Goal: Check status: Check status

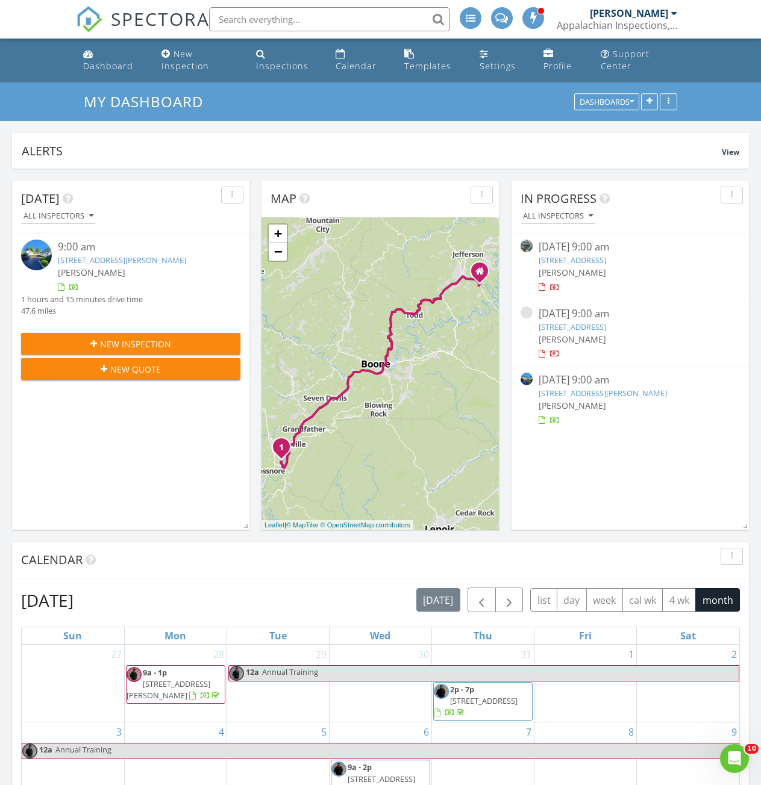
scroll to position [6, 6]
click at [575, 265] on link "3302 Old US Hwy 421, Vilas, NC 28692" at bounding box center [572, 260] width 67 height 11
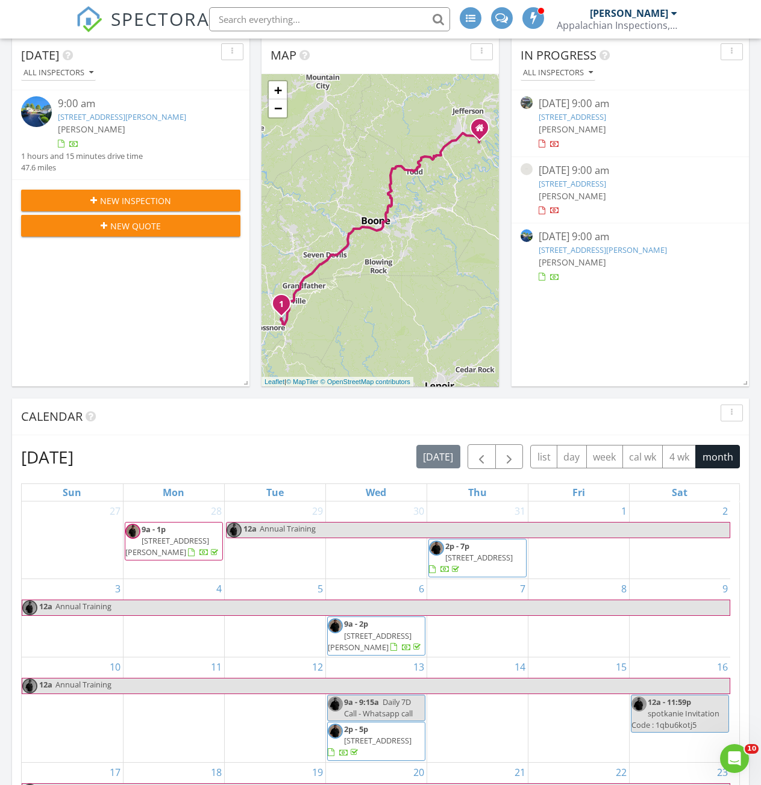
scroll to position [241, 0]
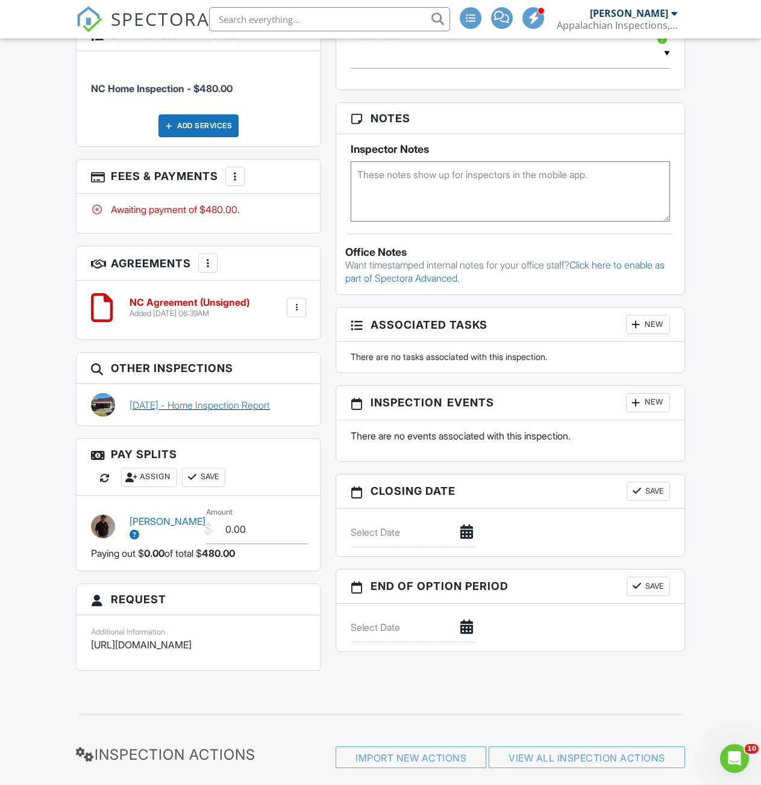
click at [174, 399] on link "[DATE] - Home Inspection Report" at bounding box center [200, 405] width 140 height 13
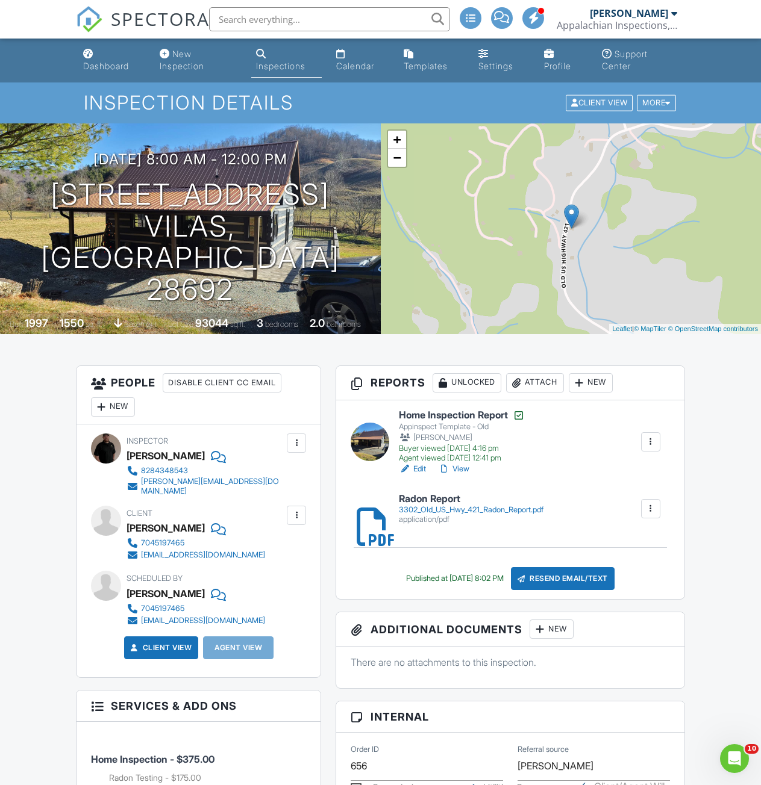
click at [461, 467] on link "View" at bounding box center [453, 469] width 31 height 12
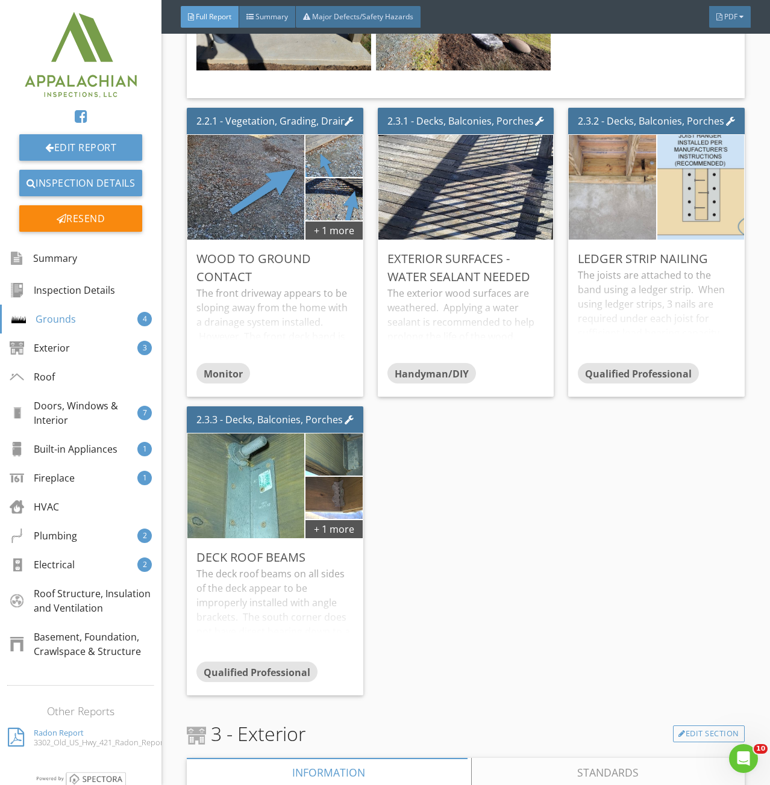
scroll to position [1867, 0]
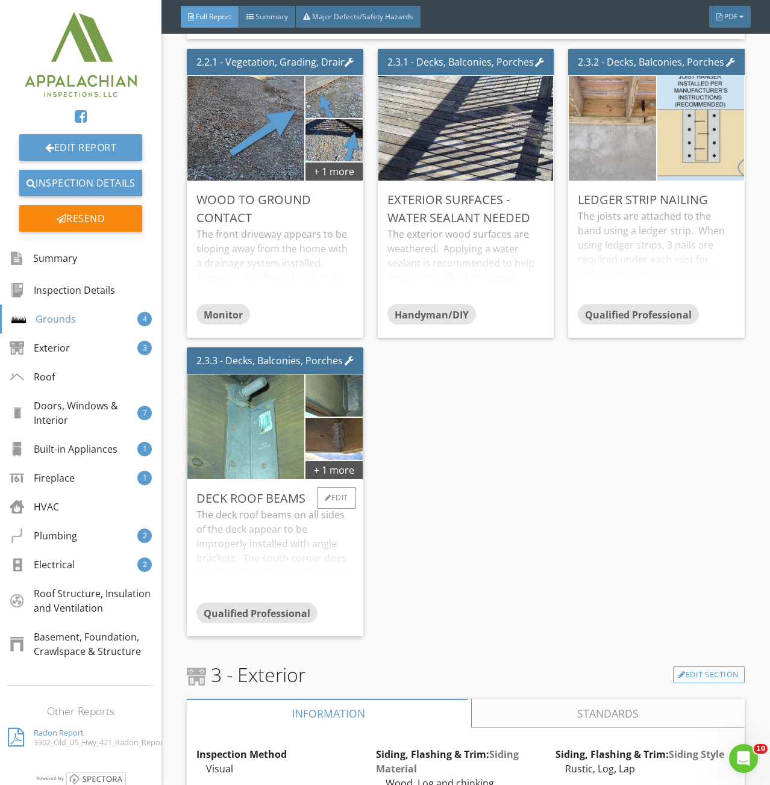
click at [270, 543] on div "The deck roof beams on all sides of the deck appear to be improperly installed …" at bounding box center [274, 555] width 157 height 95
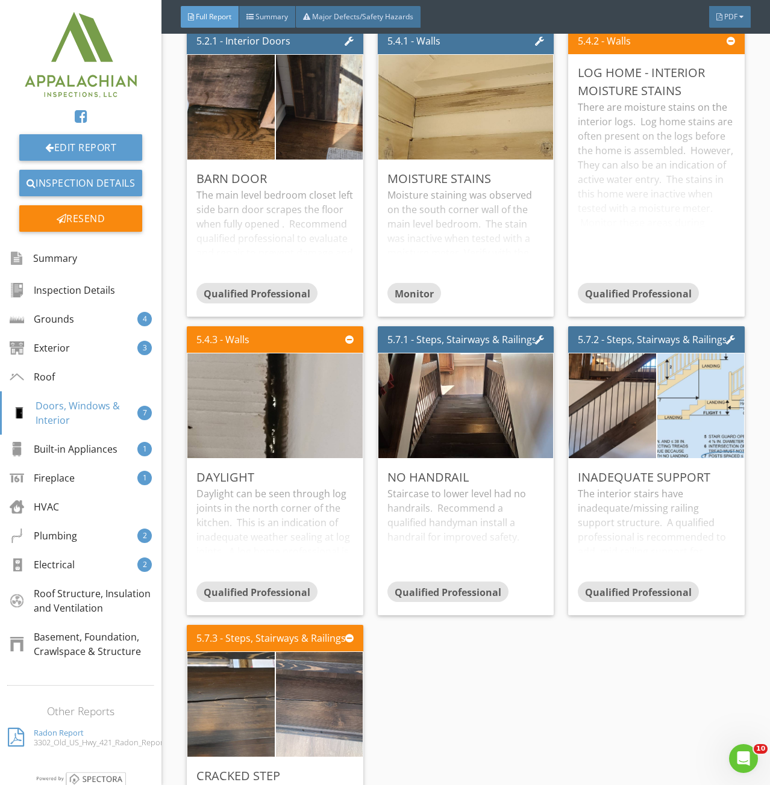
scroll to position [3915, 0]
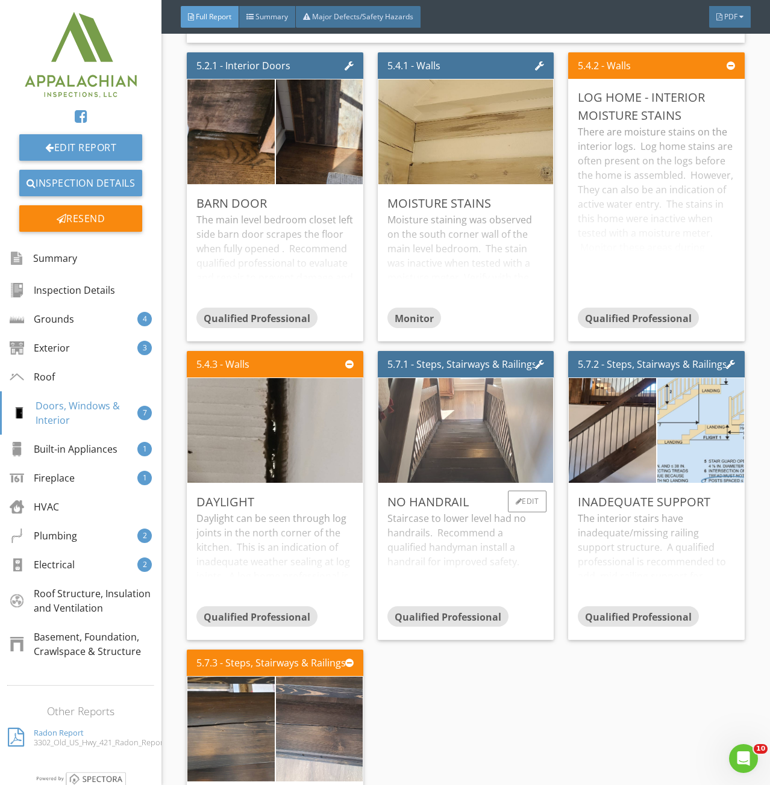
click at [463, 417] on img at bounding box center [465, 431] width 349 height 262
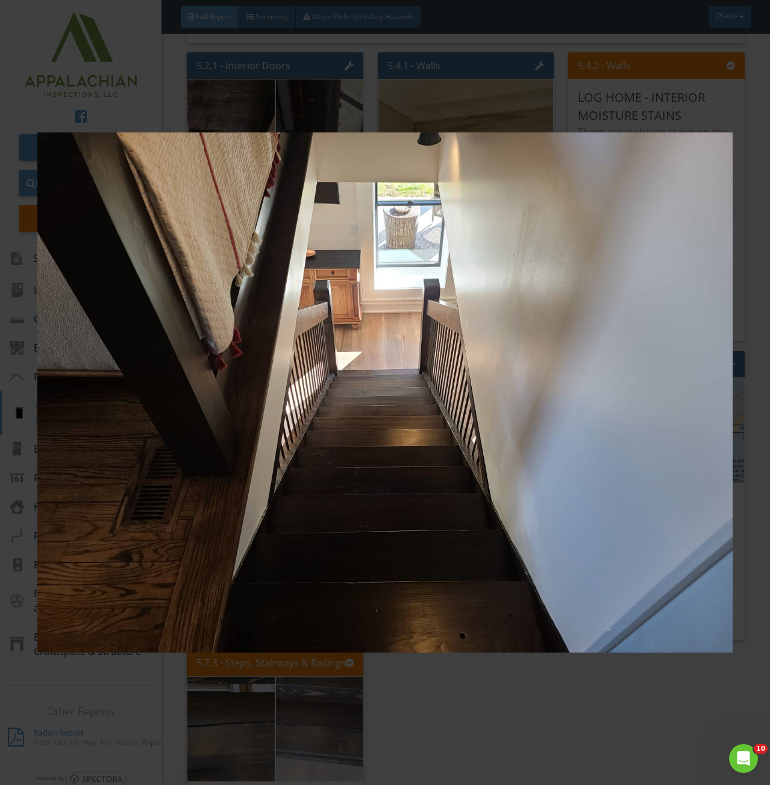
click at [717, 698] on img at bounding box center [384, 393] width 695 height 710
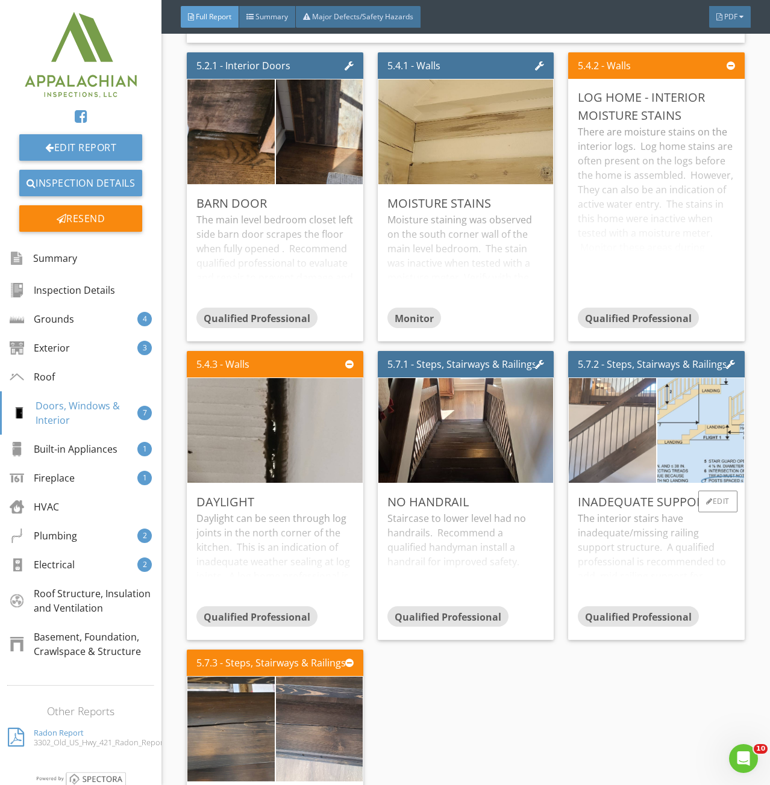
click at [630, 434] on img at bounding box center [612, 430] width 217 height 163
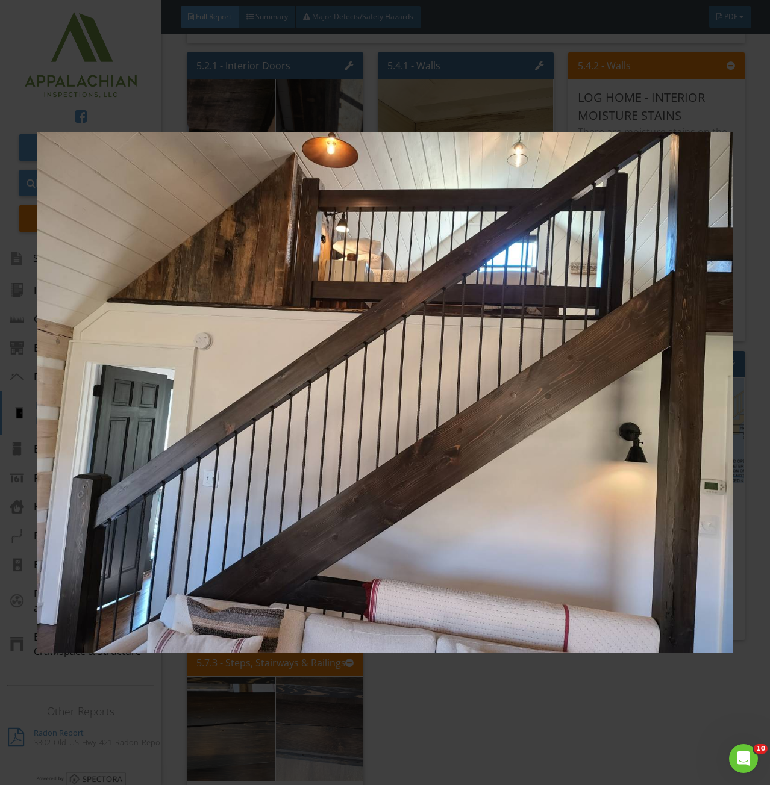
click at [675, 419] on img at bounding box center [384, 393] width 695 height 710
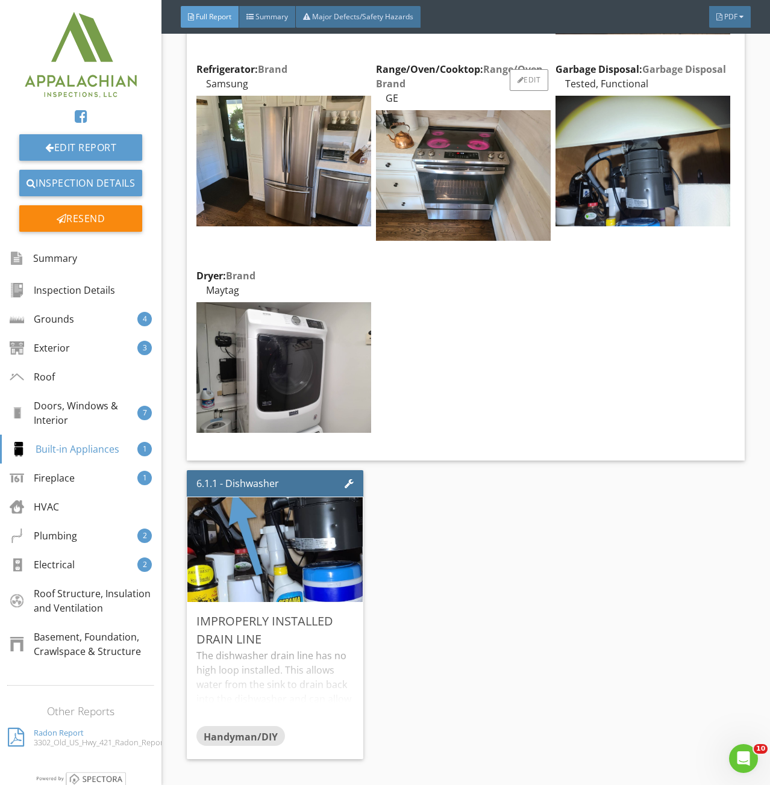
scroll to position [5180, 0]
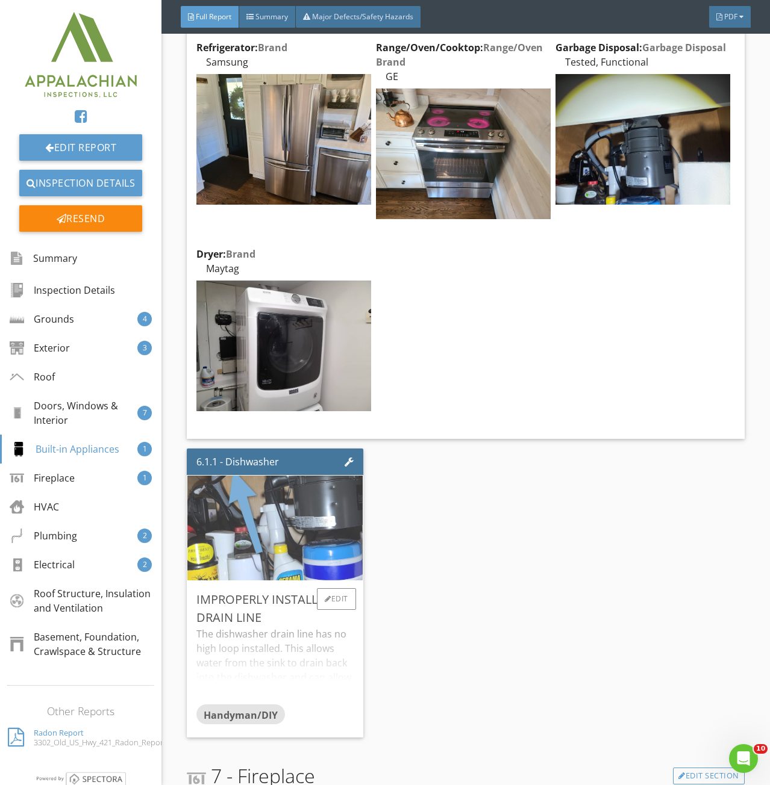
click at [253, 518] on img at bounding box center [275, 529] width 349 height 262
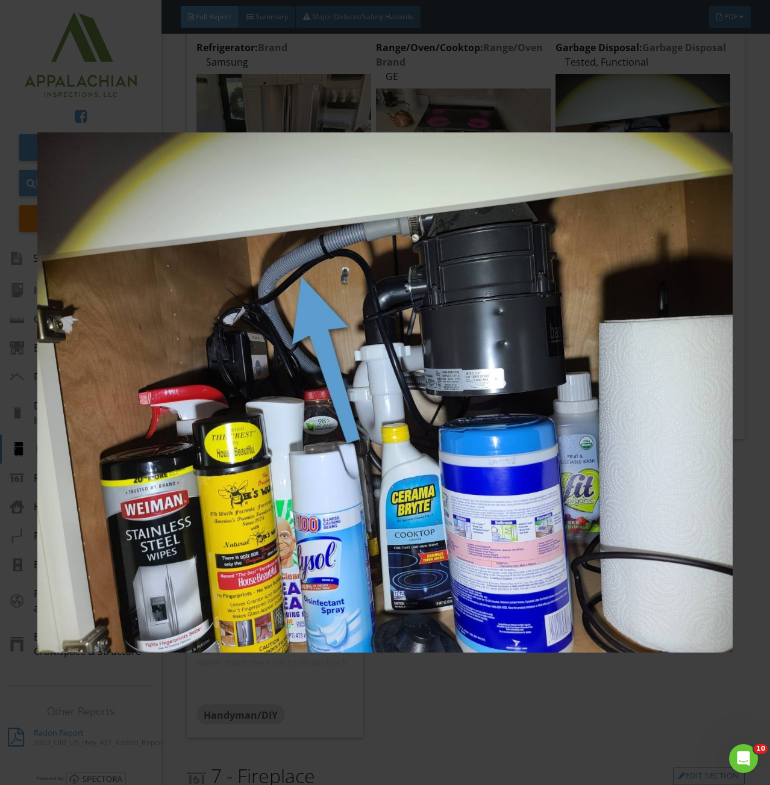
click at [487, 421] on img at bounding box center [384, 393] width 695 height 710
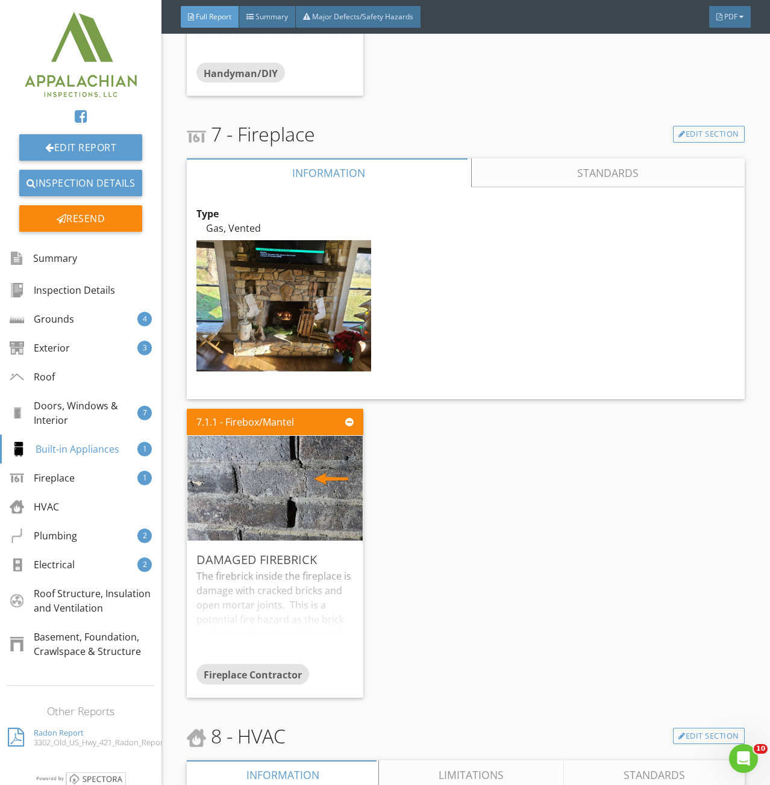
scroll to position [5843, 0]
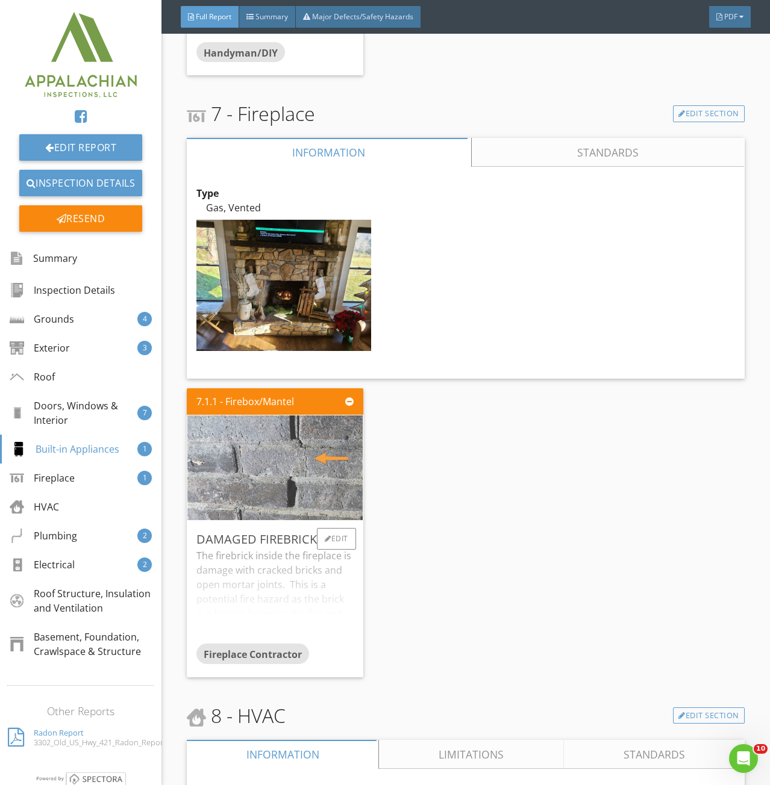
click at [283, 436] on img at bounding box center [275, 468] width 349 height 262
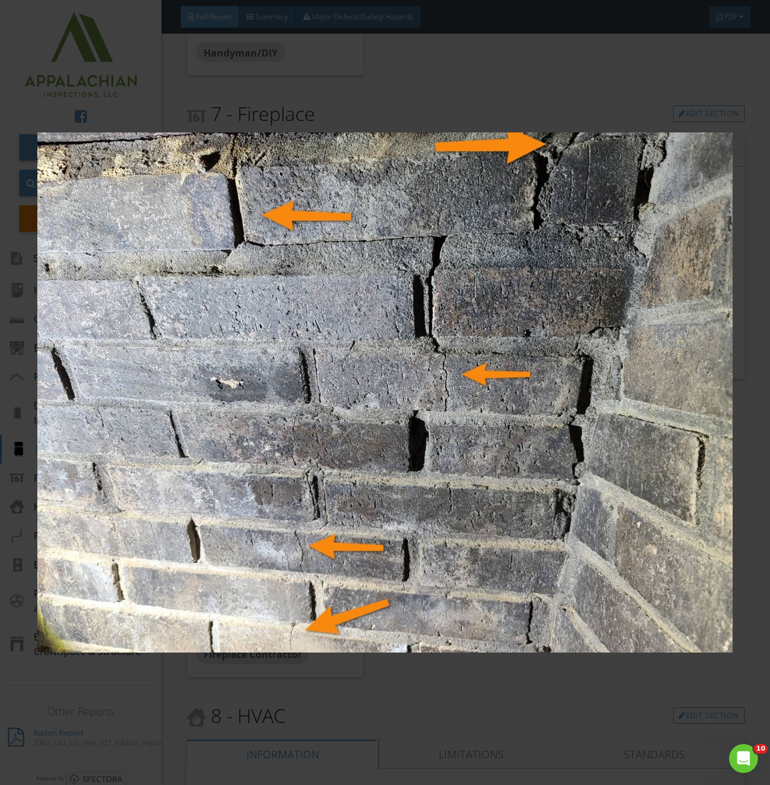
click at [678, 681] on img at bounding box center [384, 393] width 695 height 710
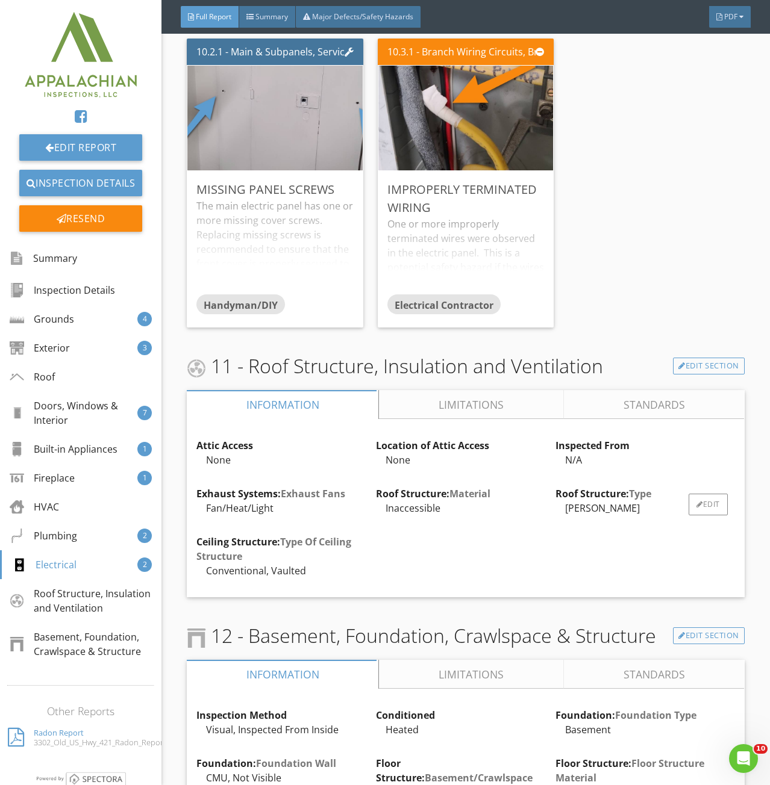
scroll to position [9828, 0]
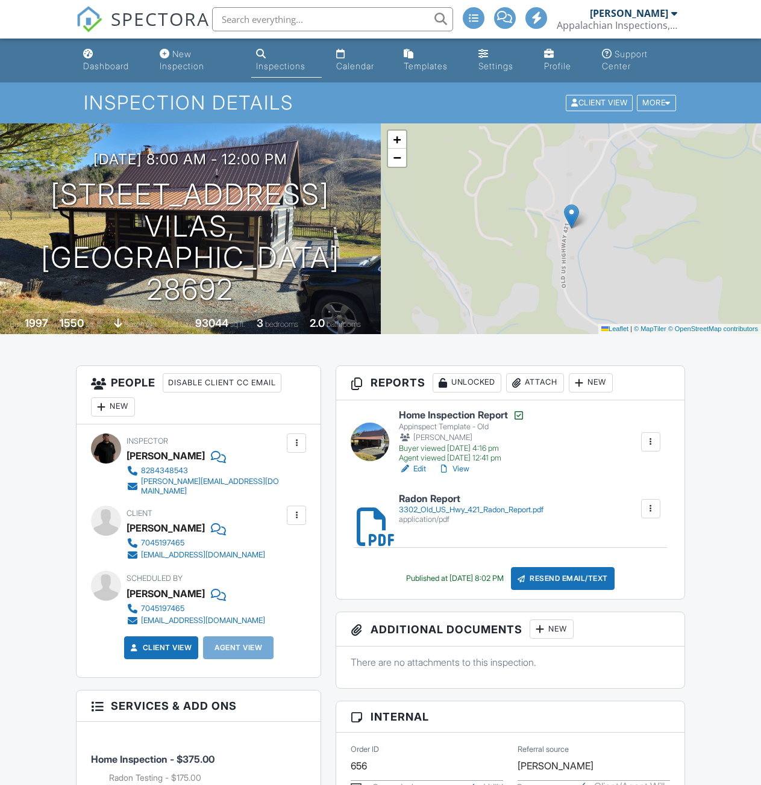
click at [98, 67] on div "Dashboard" at bounding box center [106, 66] width 46 height 10
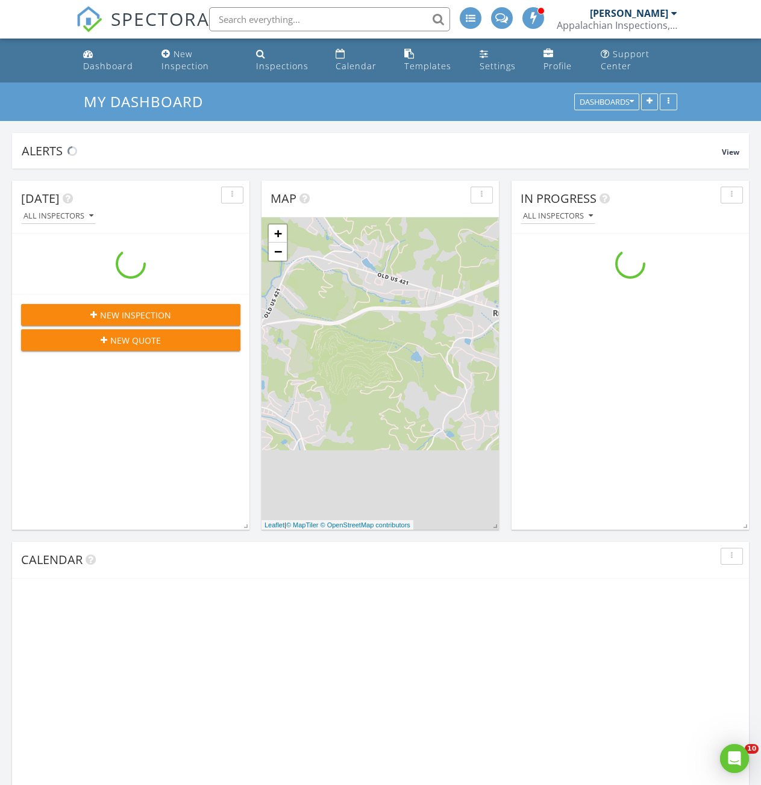
scroll to position [1115, 779]
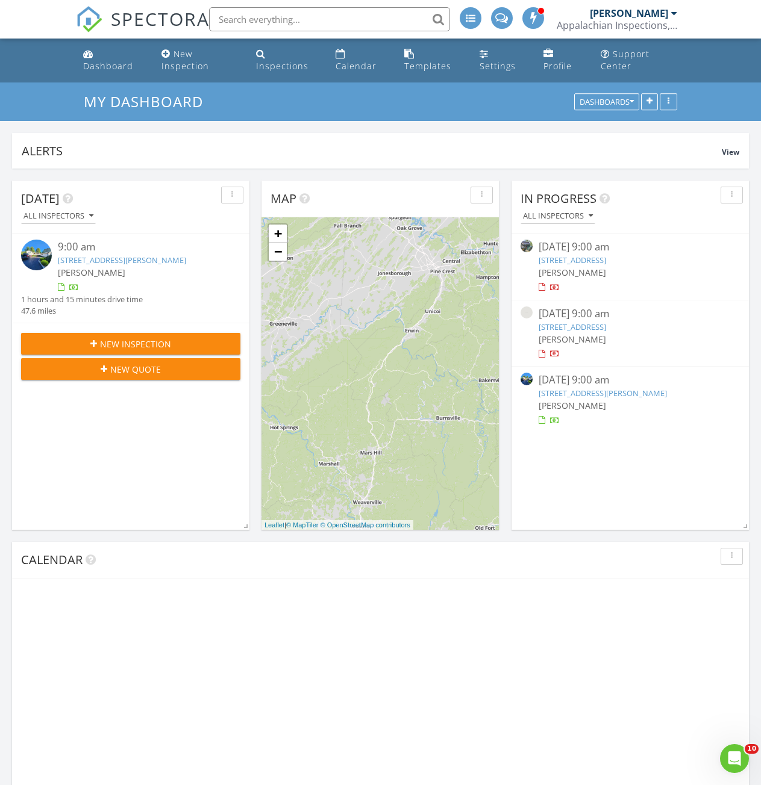
click at [582, 261] on link "3302 Old US Hwy 421, Vilas, NC 28692" at bounding box center [572, 260] width 67 height 11
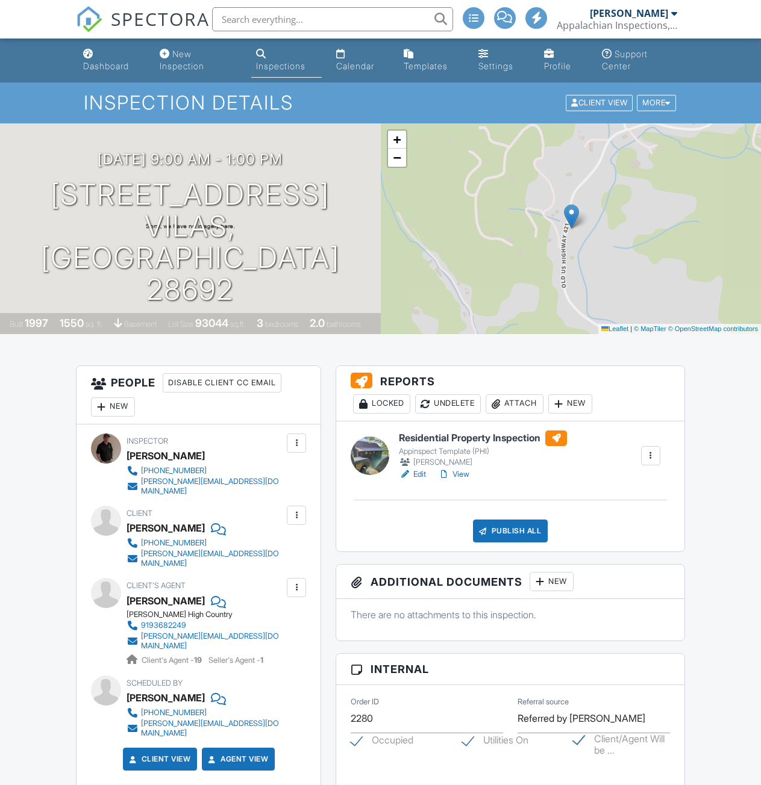
click at [447, 436] on h6 "Residential Property Inspection" at bounding box center [483, 439] width 168 height 16
